Goal: Find specific fact: Find specific page/section

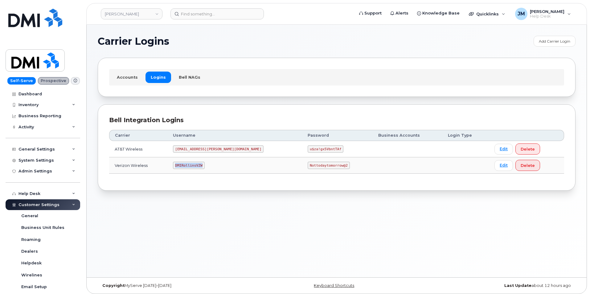
drag, startPoint x: 212, startPoint y: 166, endPoint x: 180, endPoint y: 166, distance: 31.5
click at [180, 166] on td "DMIRollinsVZW" at bounding box center [235, 165] width 135 height 16
copy code "DMIRollinsVZW"
drag, startPoint x: 306, startPoint y: 165, endPoint x: 272, endPoint y: 163, distance: 34.3
click at [308, 163] on code "Nottodaytomorrow@2" at bounding box center [329, 165] width 42 height 7
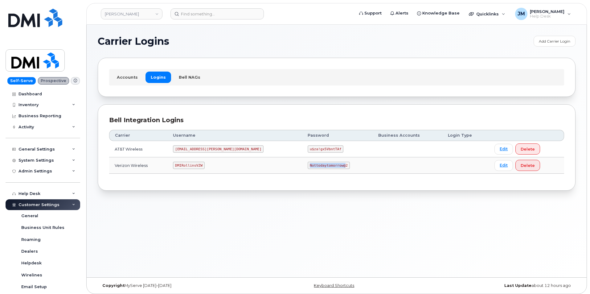
click at [308, 163] on code "Nottodaytomorrow@2" at bounding box center [329, 165] width 42 height 7
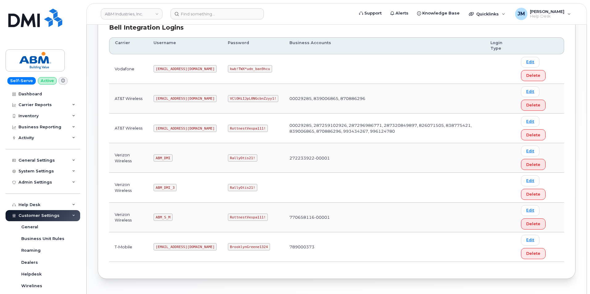
scroll to position [113, 0]
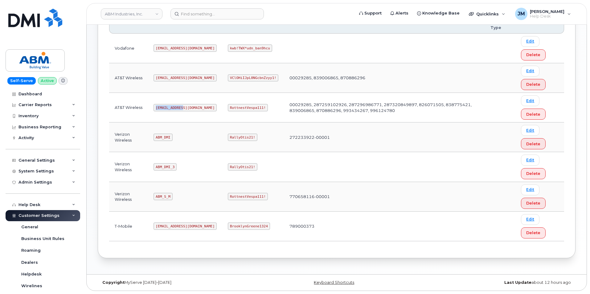
drag, startPoint x: 183, startPoint y: 107, endPoint x: 150, endPoint y: 111, distance: 33.3
click at [150, 111] on td "[EMAIL_ADDRESS][DOMAIN_NAME]" at bounding box center [185, 108] width 74 height 30
copy code "[EMAIL_ADDRESS][DOMAIN_NAME]"
drag, startPoint x: 241, startPoint y: 107, endPoint x: 205, endPoint y: 108, distance: 35.2
click at [222, 108] on td "RottnestVespa111!" at bounding box center [253, 108] width 62 height 30
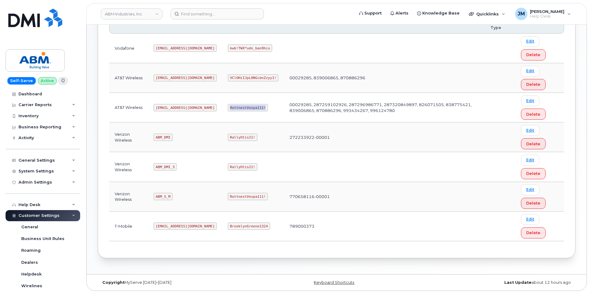
copy code "RottnestVespa111!"
